Goal: Check status: Check status

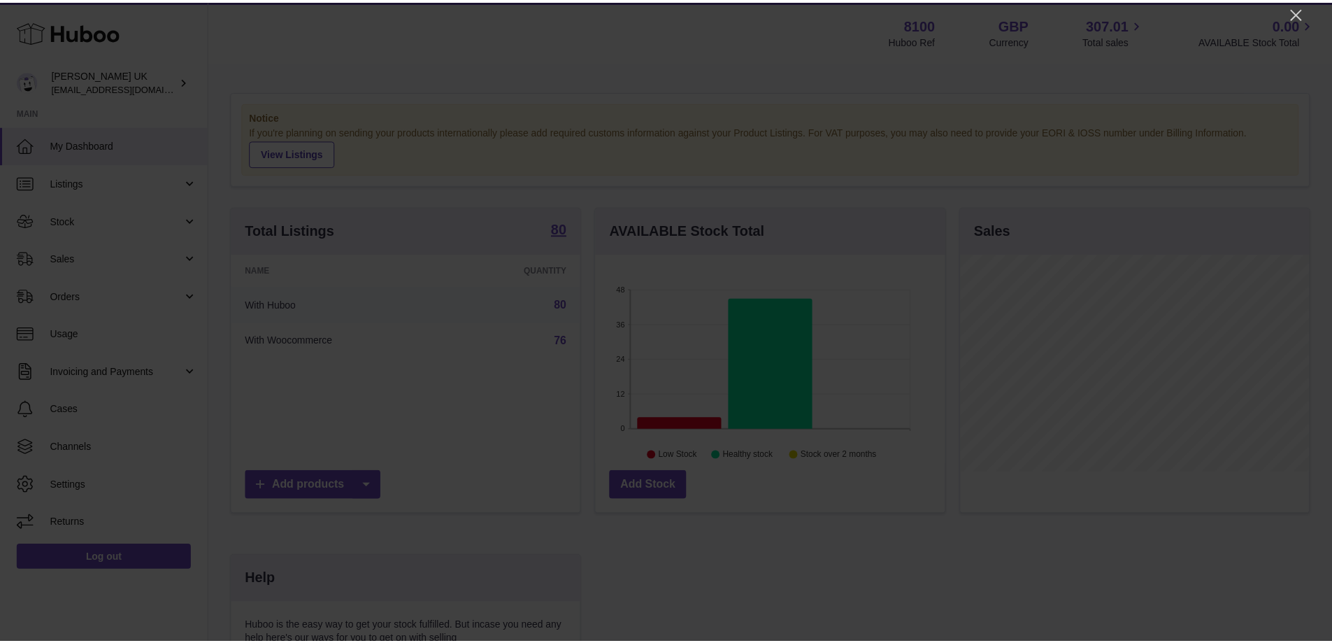
scroll to position [218, 352]
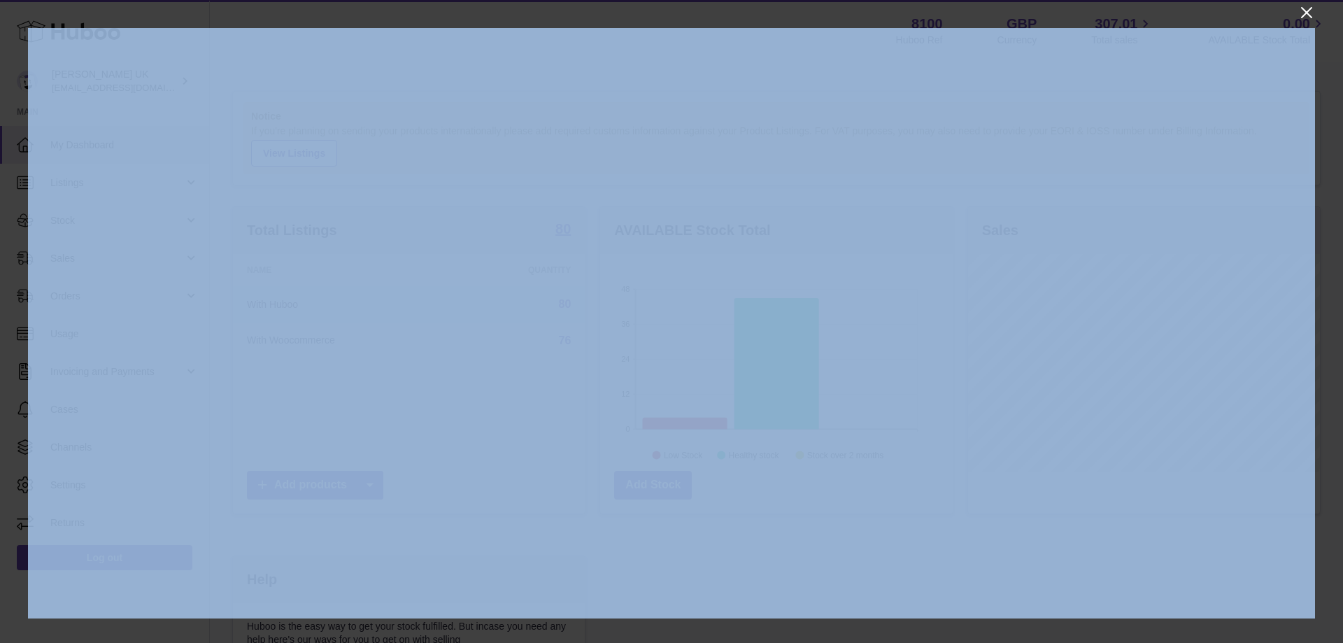
click at [1298, 10] on div at bounding box center [671, 321] width 1343 height 643
click at [1309, 8] on icon "Close" at bounding box center [1306, 12] width 17 height 17
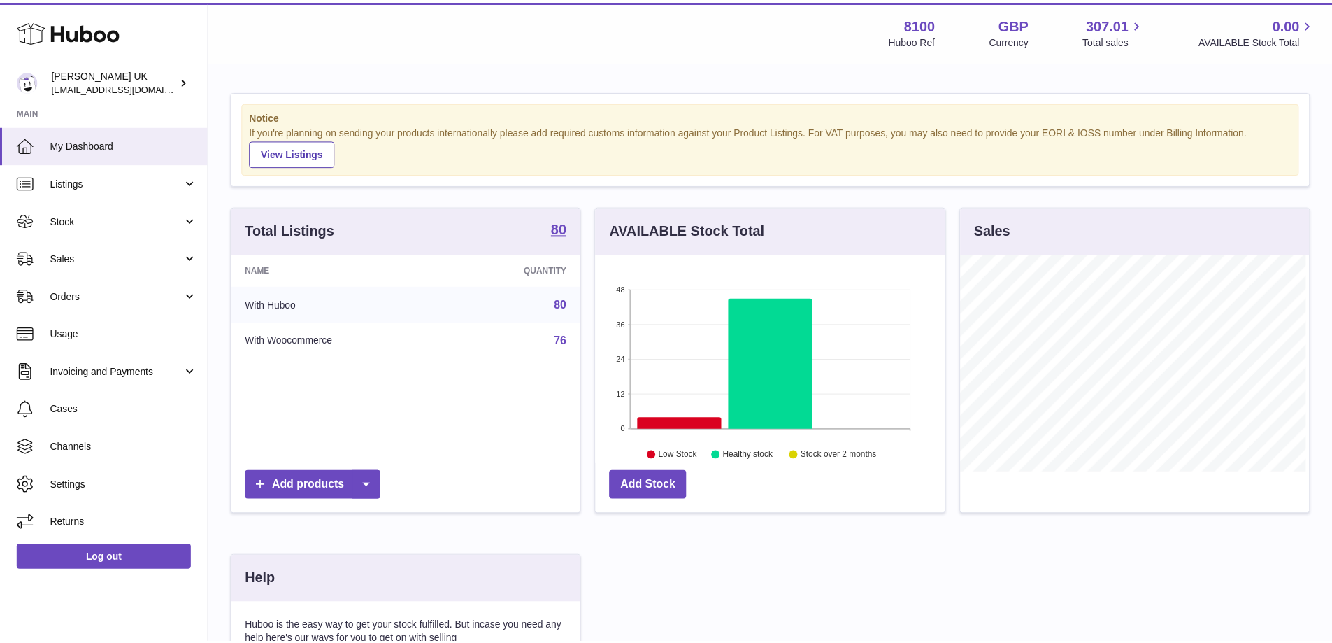
scroll to position [699066, 698935]
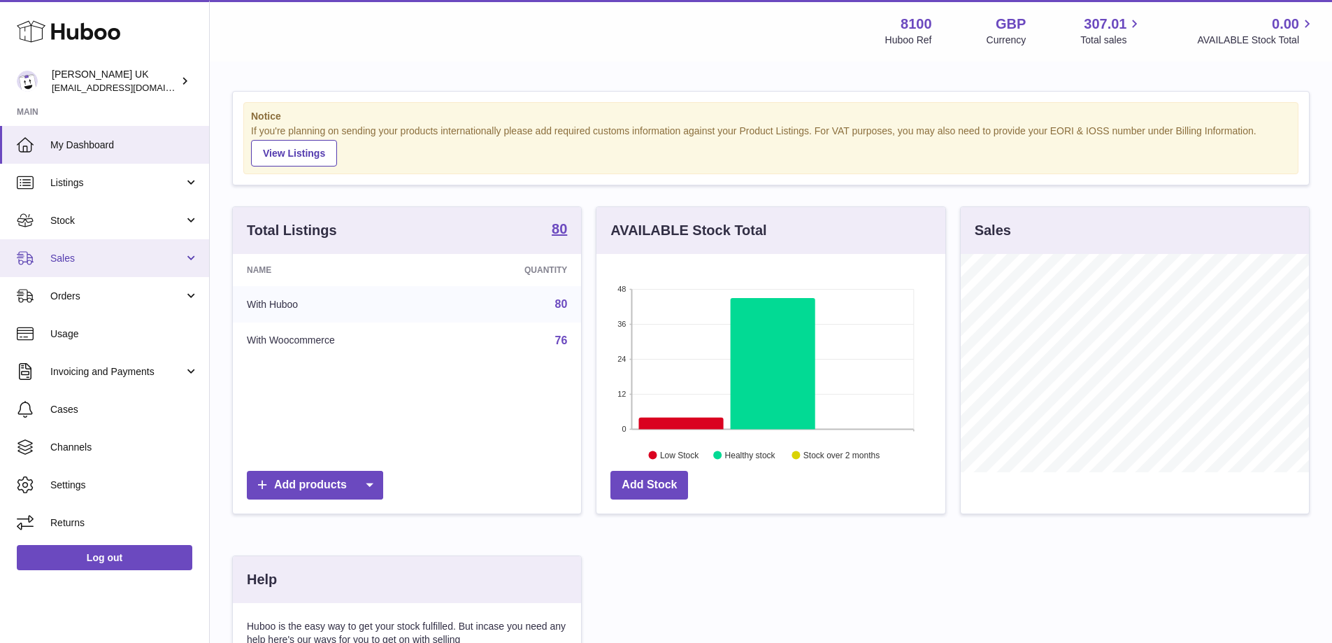
click at [100, 269] on link "Sales" at bounding box center [104, 258] width 209 height 38
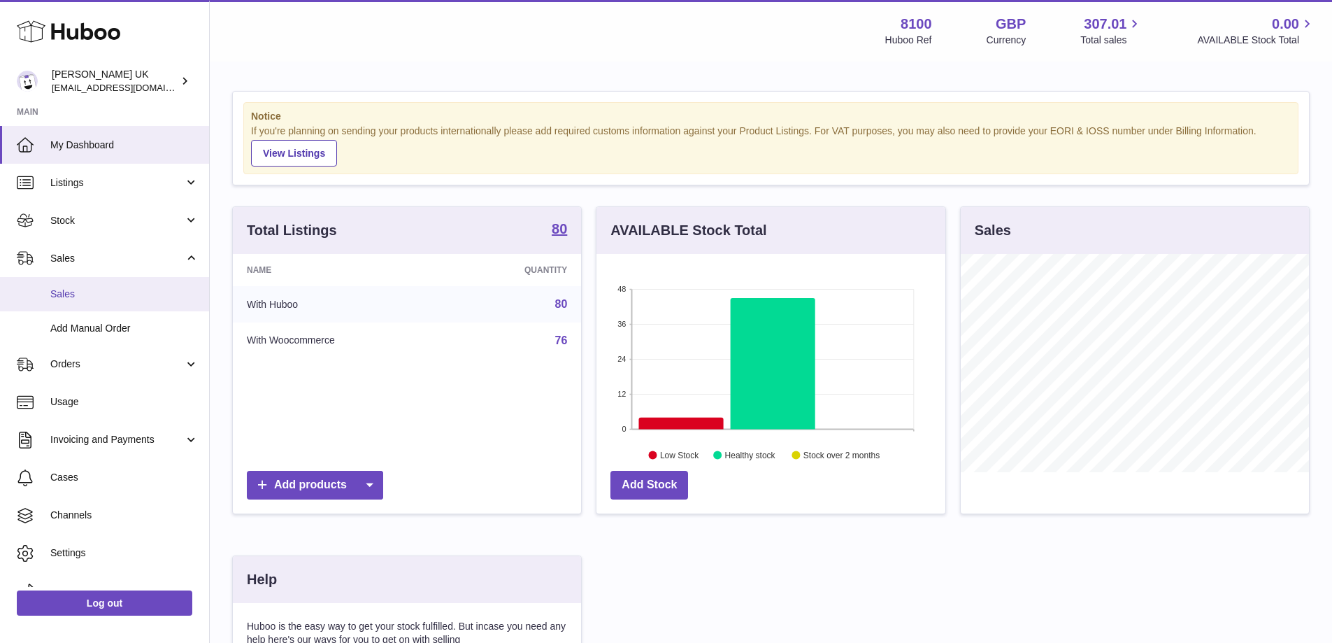
click at [102, 290] on span "Sales" at bounding box center [124, 293] width 148 height 13
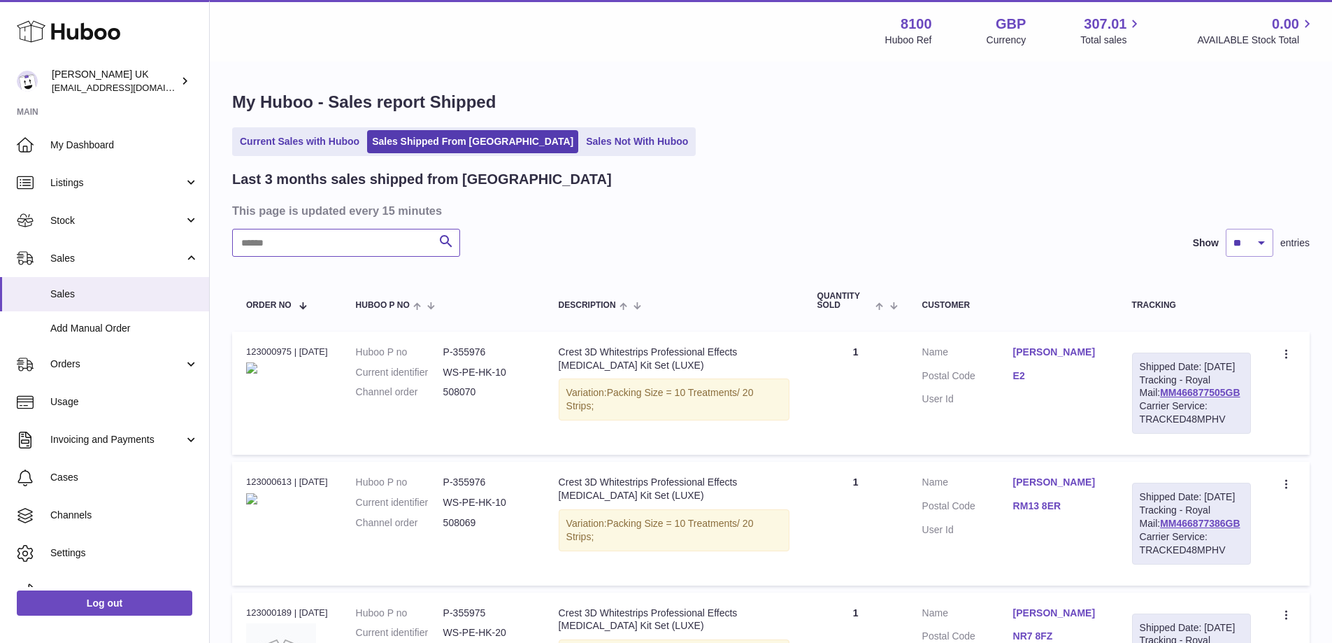
click at [366, 235] on input "text" at bounding box center [346, 243] width 228 height 28
paste input "******"
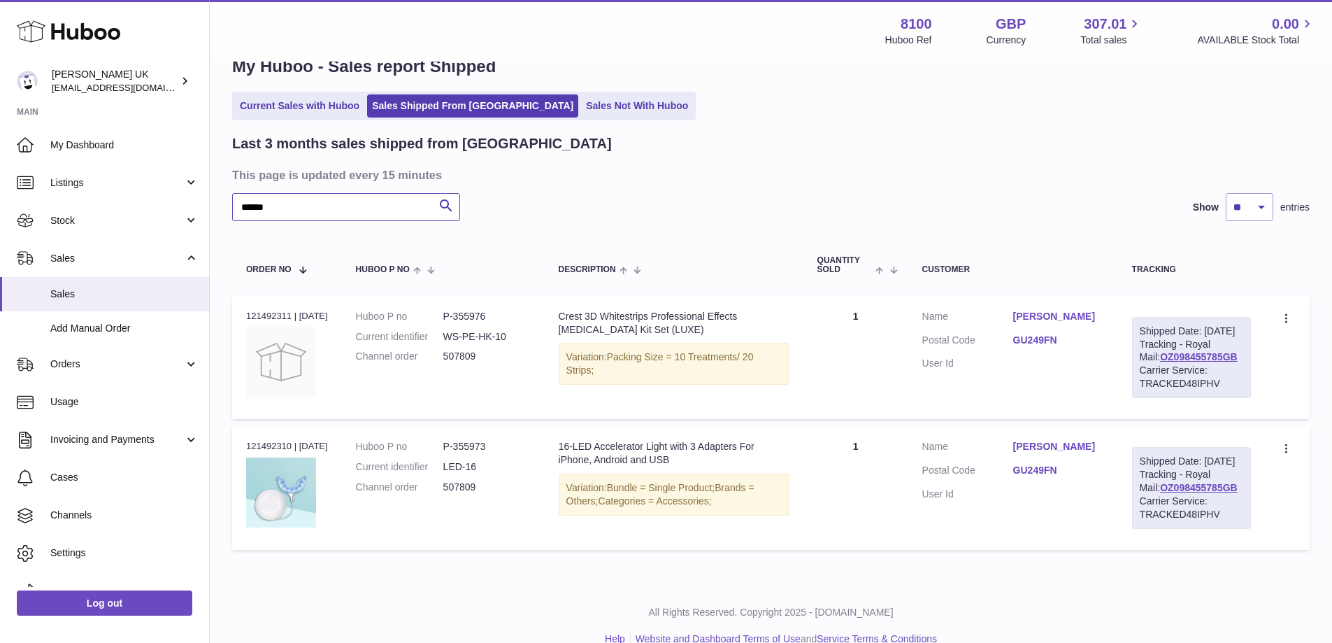
scroll to position [70, 0]
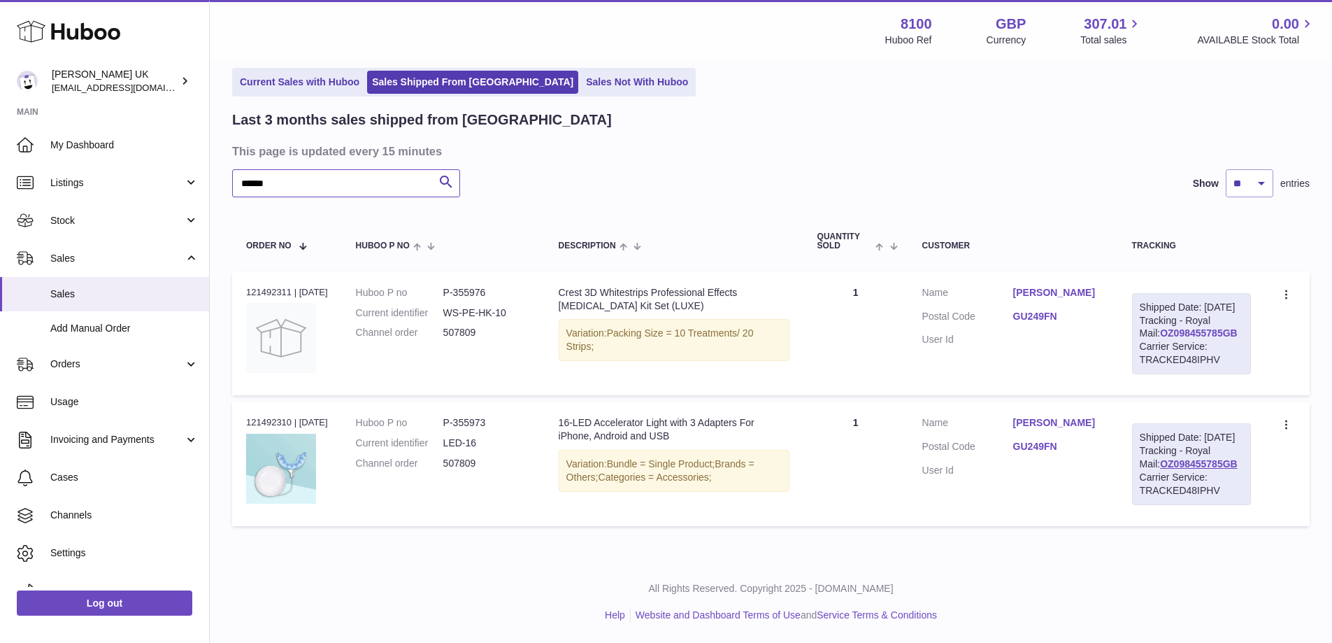
type input "******"
click at [1171, 338] on link "OZ098455785GB" at bounding box center [1199, 332] width 78 height 11
click at [1034, 310] on link "GU249FN" at bounding box center [1058, 316] width 91 height 13
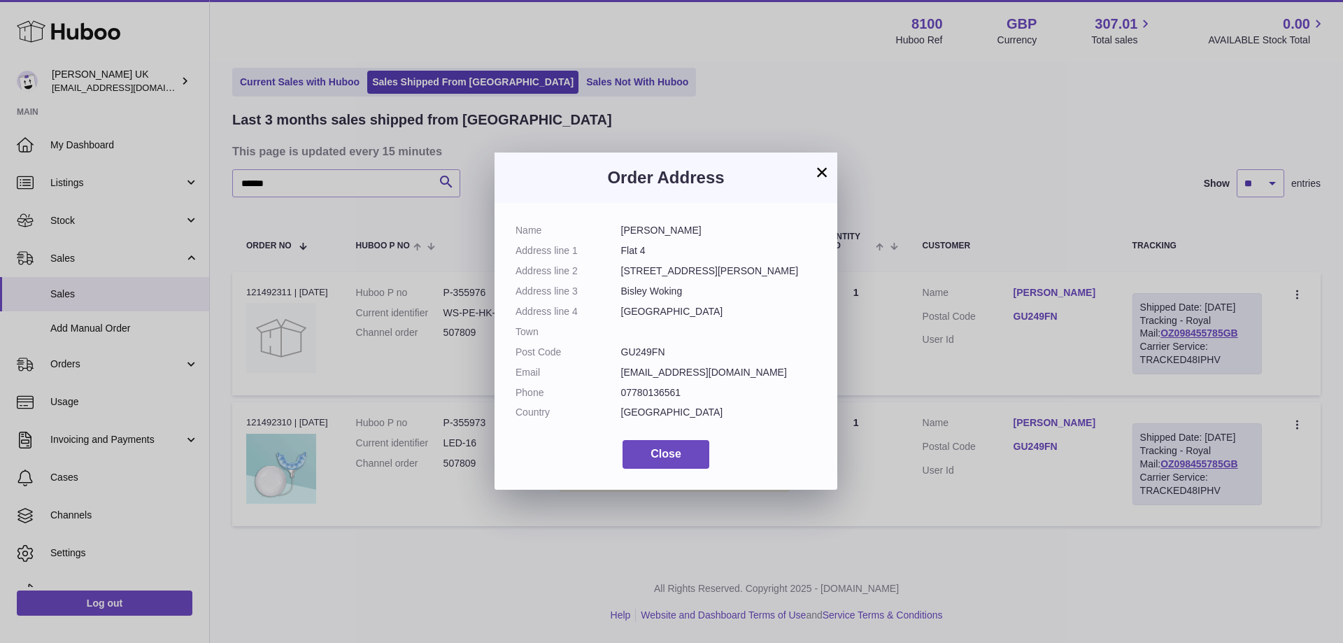
click at [645, 350] on dd "GU249FN" at bounding box center [719, 351] width 196 height 13
copy dd "GU249FN"
click at [821, 171] on button "×" at bounding box center [821, 172] width 17 height 17
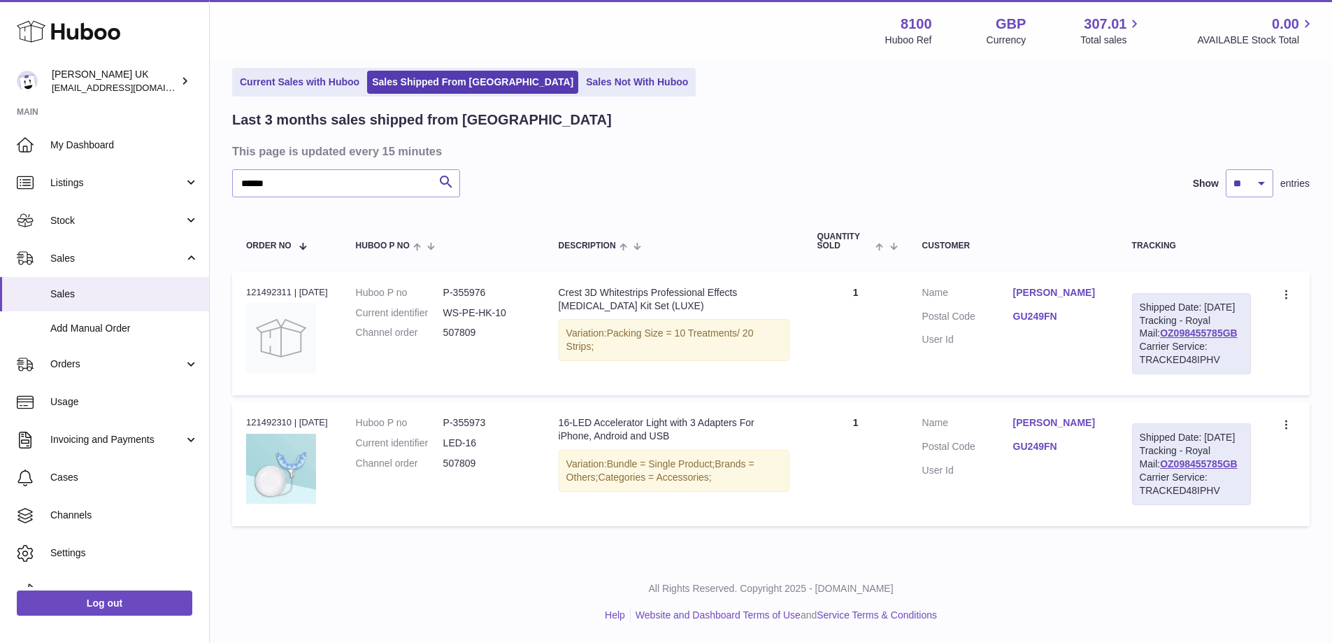
drag, startPoint x: 1234, startPoint y: 346, endPoint x: 1097, endPoint y: 345, distance: 136.4
click at [1139, 346] on td "Shipped Date: [DATE] Tracking - Royal Mail: OZ098455785GB Carrier Service: TRAC…" at bounding box center [1191, 333] width 147 height 123
copy link "OZ098455785GB"
